Goal: Transaction & Acquisition: Purchase product/service

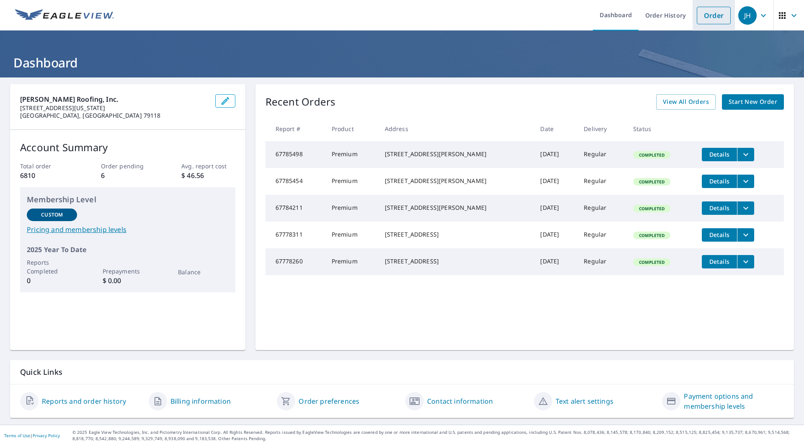
click at [710, 22] on link "Order" at bounding box center [714, 16] width 34 height 18
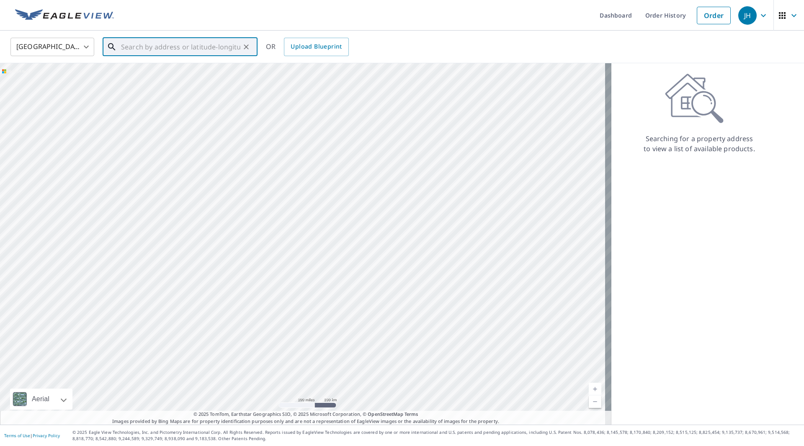
click at [228, 40] on input "text" at bounding box center [180, 46] width 119 height 23
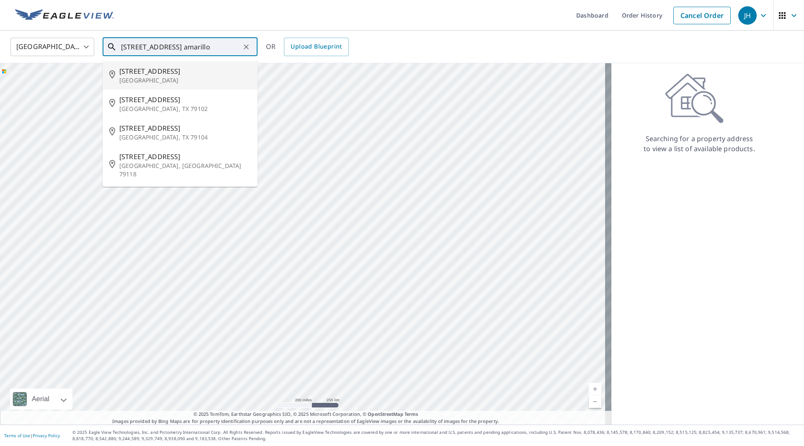
click at [174, 47] on input "[STREET_ADDRESS] amarillo" at bounding box center [180, 46] width 119 height 23
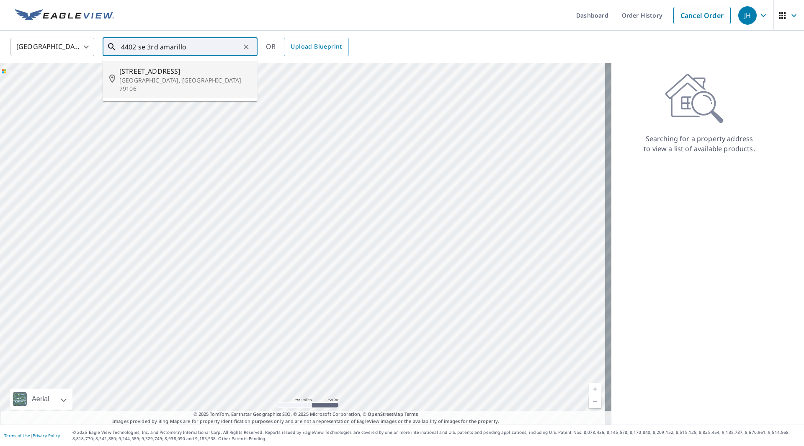
click at [151, 47] on input "4402 se 3rd amarillo" at bounding box center [180, 46] width 119 height 23
click at [195, 72] on span "[STREET_ADDRESS]" at bounding box center [185, 71] width 132 height 10
type input "[STREET_ADDRESS]"
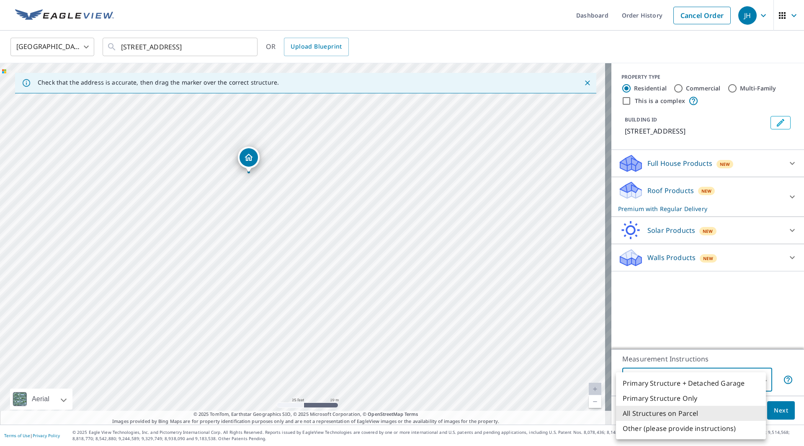
click at [703, 380] on body "JH JH Dashboard Order History Cancel Order JH [GEOGRAPHIC_DATA] [GEOGRAPHIC_DAT…" at bounding box center [402, 223] width 804 height 446
click at [687, 395] on li "Primary Structure Only" at bounding box center [691, 398] width 150 height 15
type input "2"
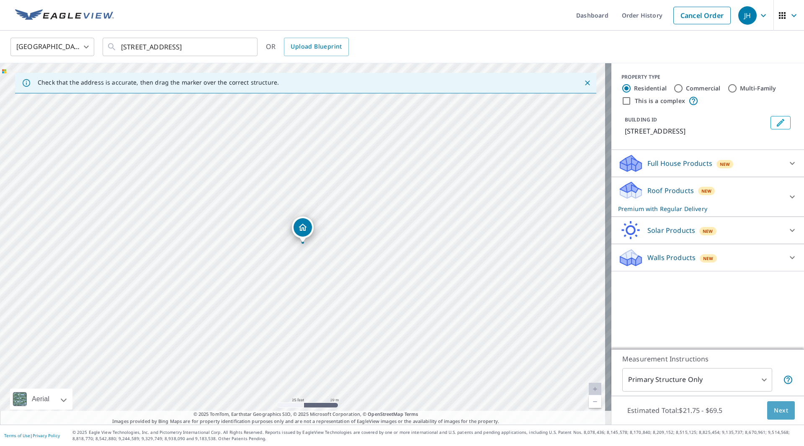
click at [781, 411] on span "Next" at bounding box center [781, 411] width 14 height 10
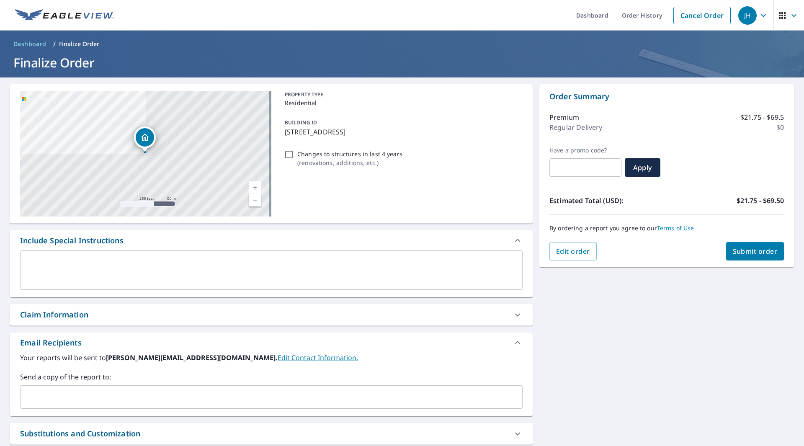
click at [156, 404] on input "text" at bounding box center [265, 397] width 483 height 16
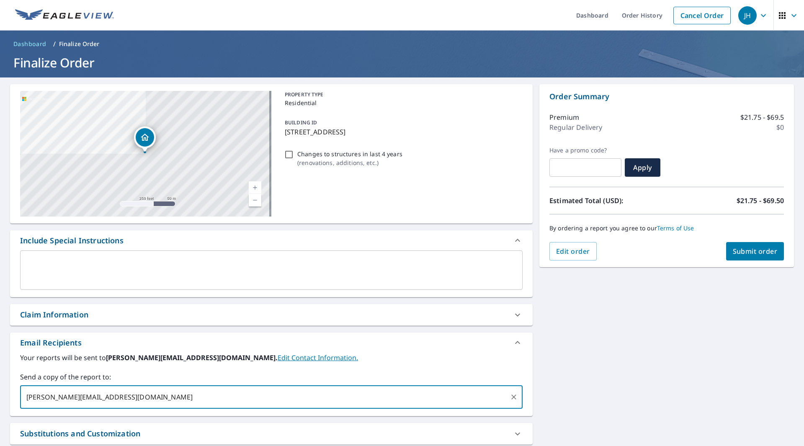
type input "[PERSON_NAME][EMAIL_ADDRESS][DOMAIN_NAME]"
checkbox input "true"
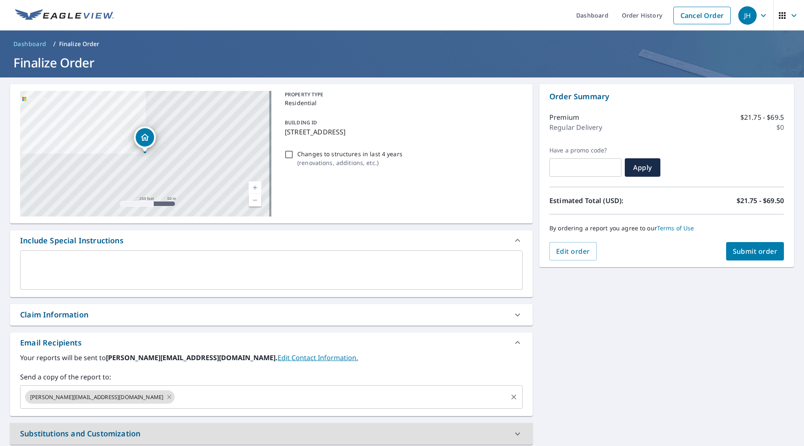
click at [176, 404] on input "text" at bounding box center [341, 397] width 331 height 16
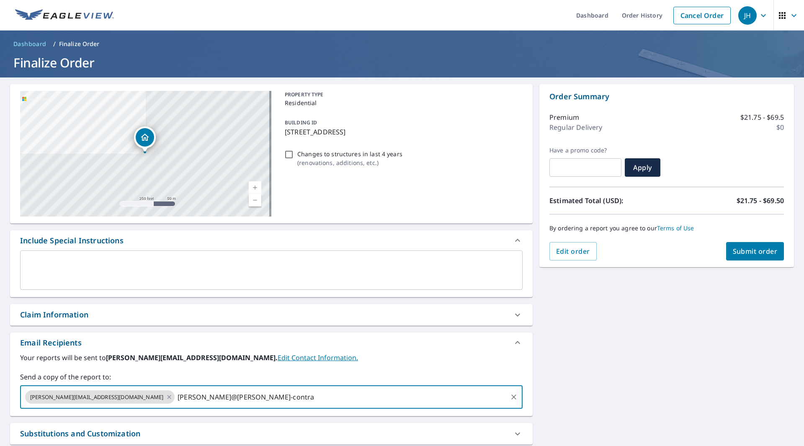
type input "[PERSON_NAME]@[PERSON_NAME]-contrac"
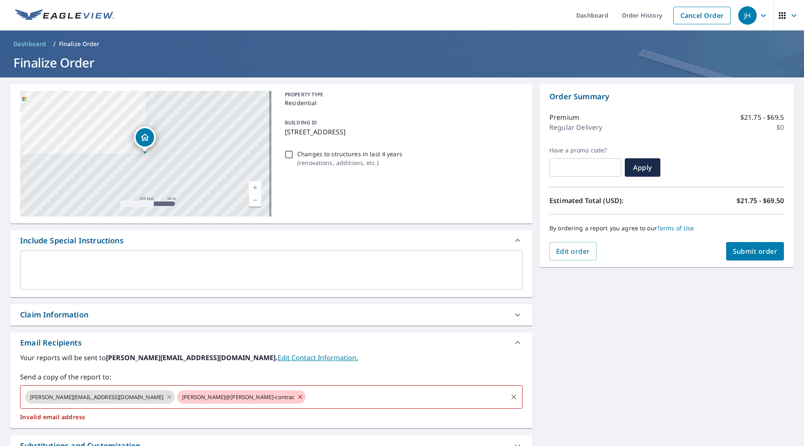
click at [307, 393] on input "text" at bounding box center [406, 397] width 199 height 16
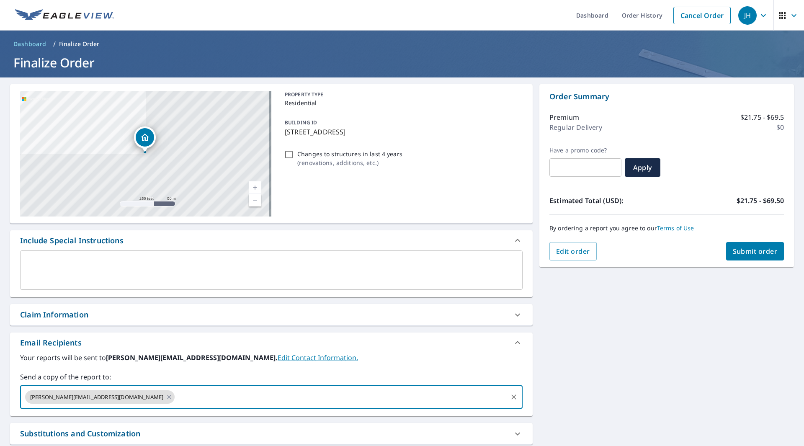
checkbox input "true"
type input "[PERSON_NAME][EMAIL_ADDRESS][PERSON_NAME][DOMAIN_NAME]"
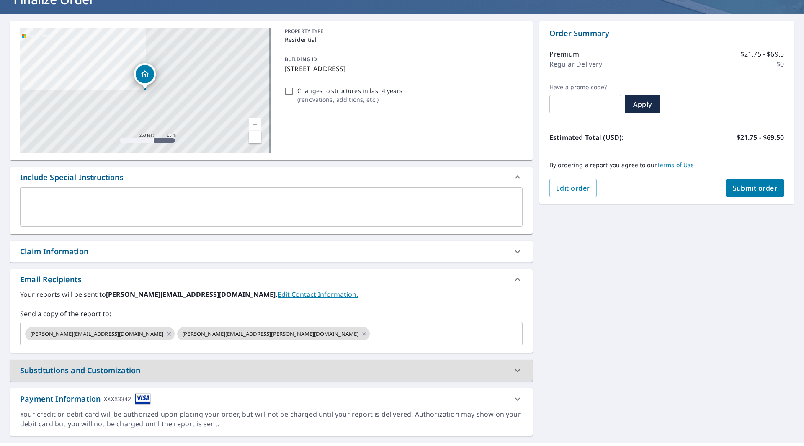
scroll to position [81, 0]
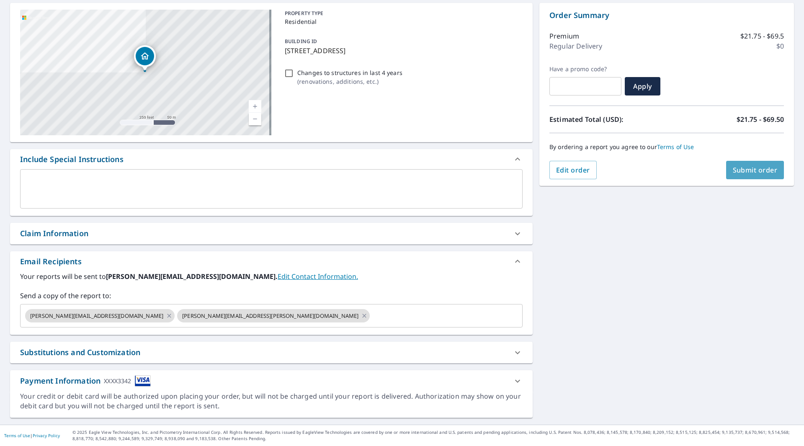
click at [757, 177] on button "Submit order" at bounding box center [755, 170] width 58 height 18
checkbox input "true"
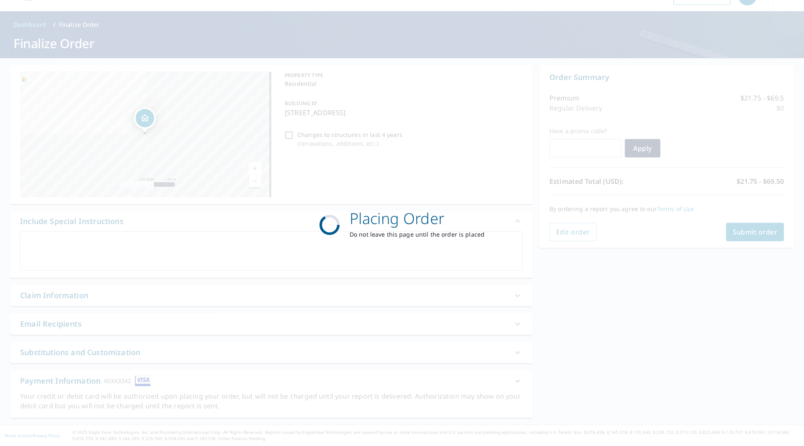
scroll to position [19, 0]
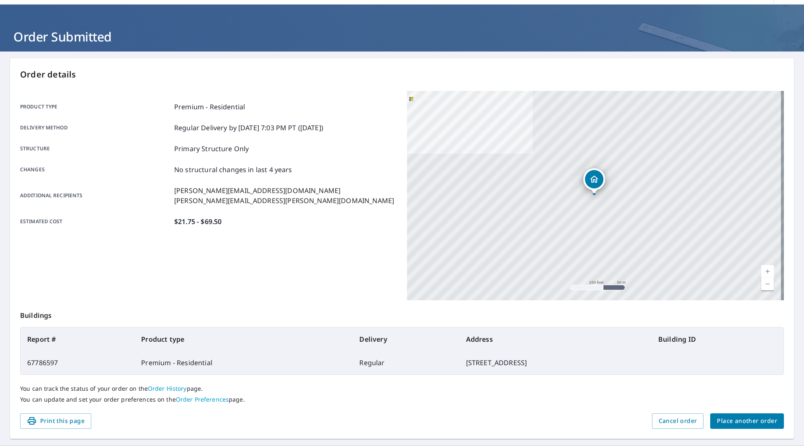
scroll to position [47, 0]
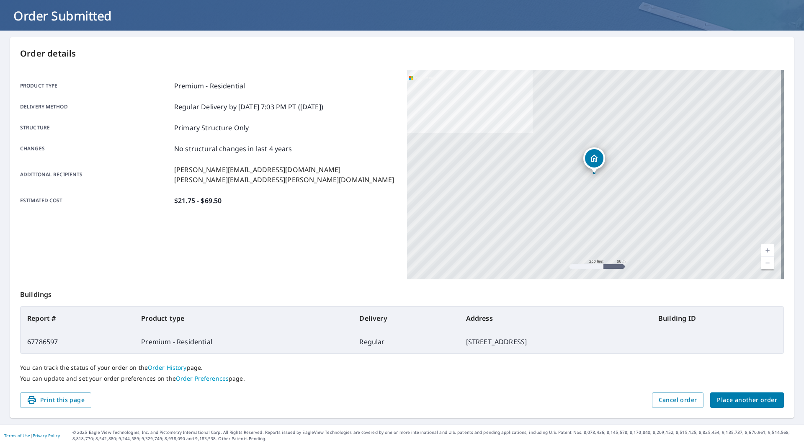
click at [740, 396] on span "Place another order" at bounding box center [747, 400] width 60 height 10
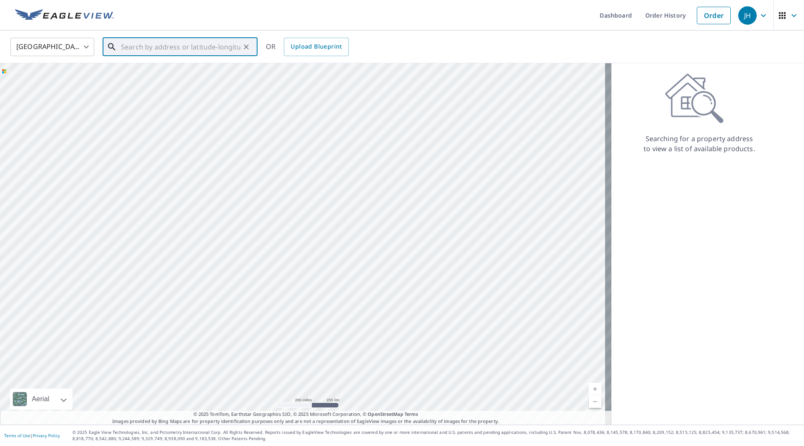
click at [198, 53] on input "text" at bounding box center [180, 46] width 119 height 23
click at [137, 47] on input "text" at bounding box center [180, 46] width 119 height 23
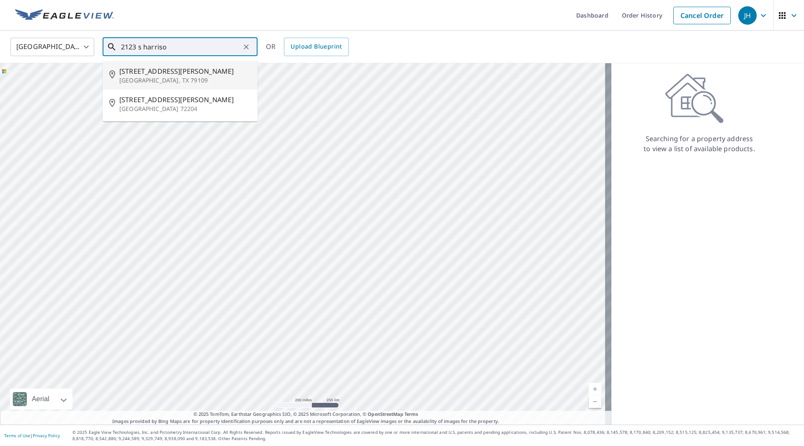
click at [181, 70] on span "[STREET_ADDRESS][PERSON_NAME]" at bounding box center [185, 71] width 132 height 10
type input "[STREET_ADDRESS][PERSON_NAME]"
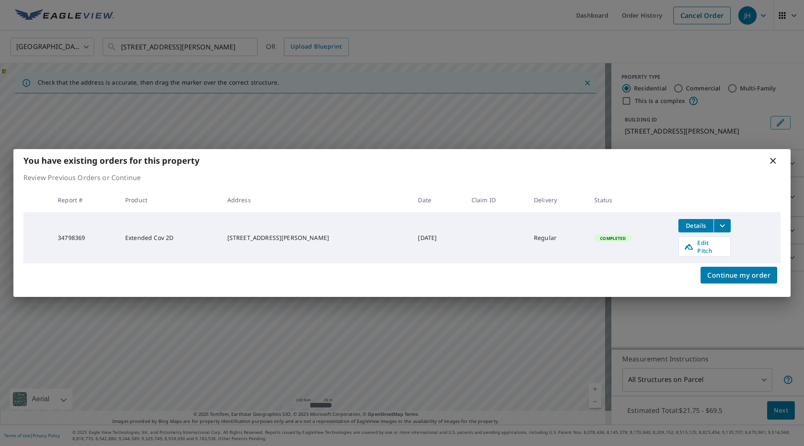
click at [692, 230] on span "Details" at bounding box center [696, 226] width 25 height 8
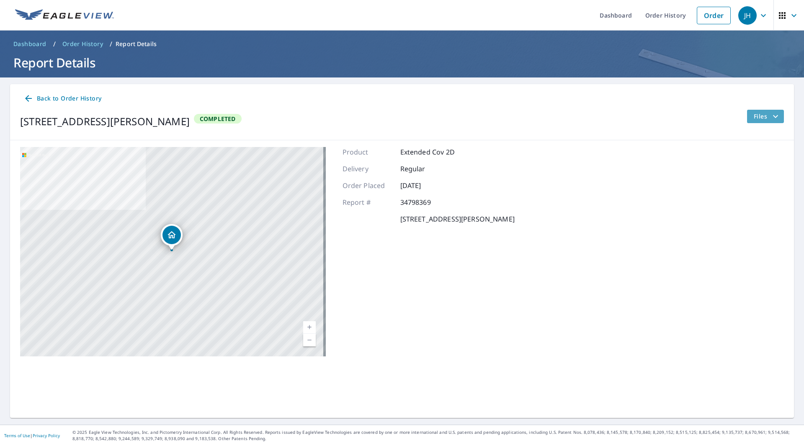
click at [754, 116] on span "Files" at bounding box center [767, 116] width 27 height 10
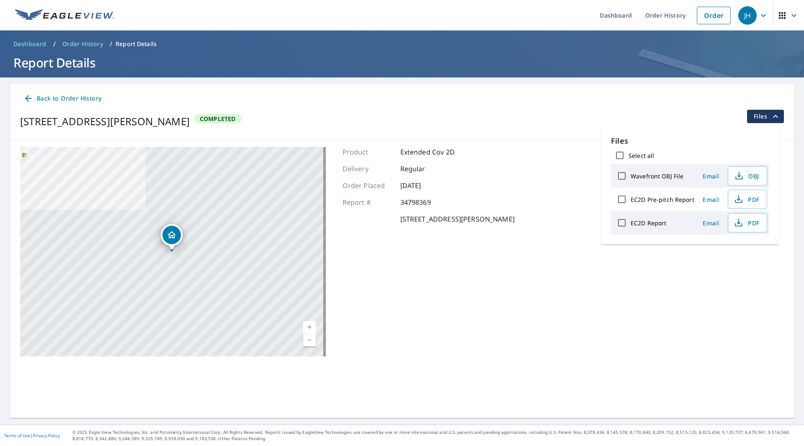
click at [656, 223] on label "EC2D Report" at bounding box center [649, 223] width 36 height 8
click at [631, 223] on input "EC2D Report" at bounding box center [622, 223] width 18 height 18
checkbox input "true"
click at [743, 221] on span "PDF" at bounding box center [747, 223] width 27 height 10
click at [470, 99] on div "Back to Order History" at bounding box center [402, 99] width 764 height 16
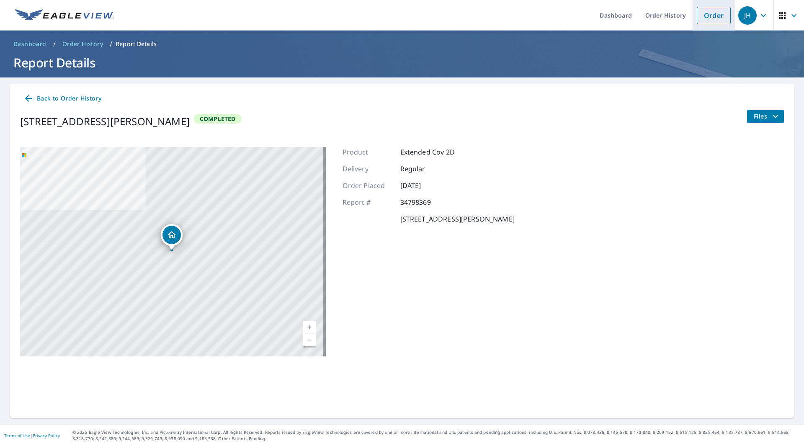
click at [713, 21] on link "Order" at bounding box center [714, 16] width 34 height 18
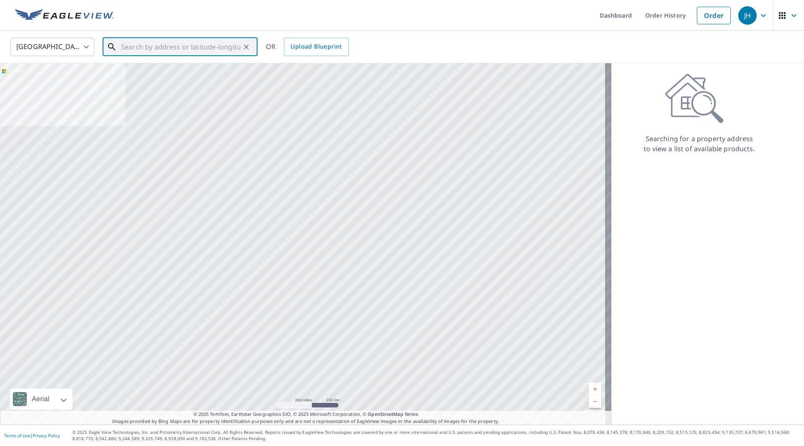
click at [206, 52] on input "text" at bounding box center [180, 46] width 119 height 23
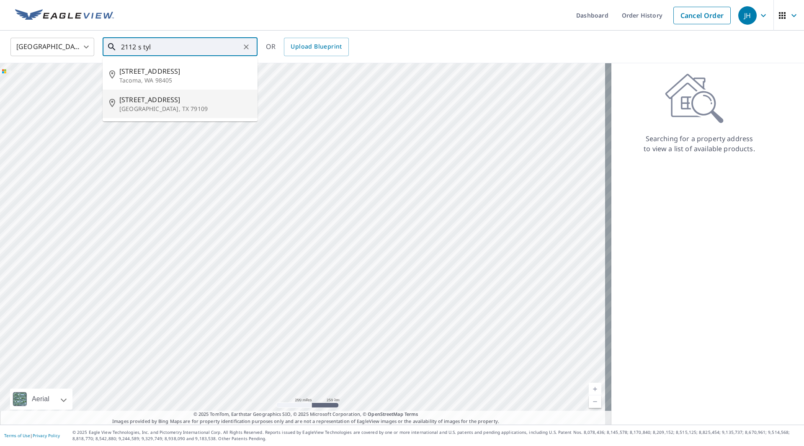
click at [189, 105] on p "[GEOGRAPHIC_DATA], TX 79109" at bounding box center [185, 109] width 132 height 8
type input "[STREET_ADDRESS]"
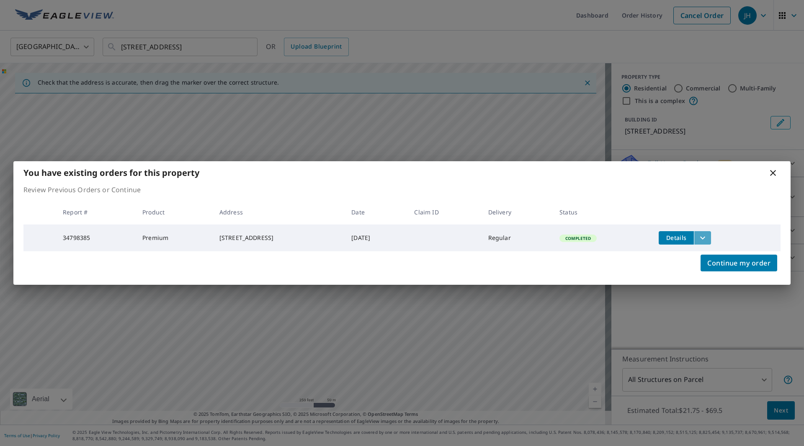
click at [708, 233] on icon "filesDropdownBtn-34798385" at bounding box center [703, 238] width 10 height 10
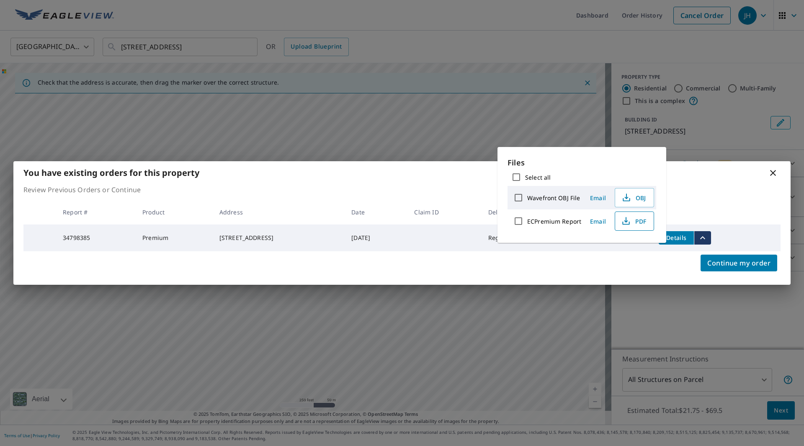
click at [634, 222] on span "PDF" at bounding box center [633, 221] width 27 height 10
